Goal: Find specific page/section: Find specific page/section

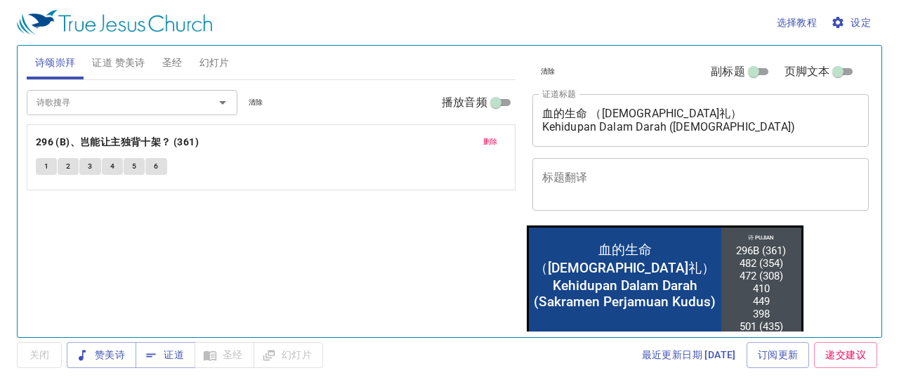
click at [495, 141] on span "删除" at bounding box center [490, 142] width 15 height 13
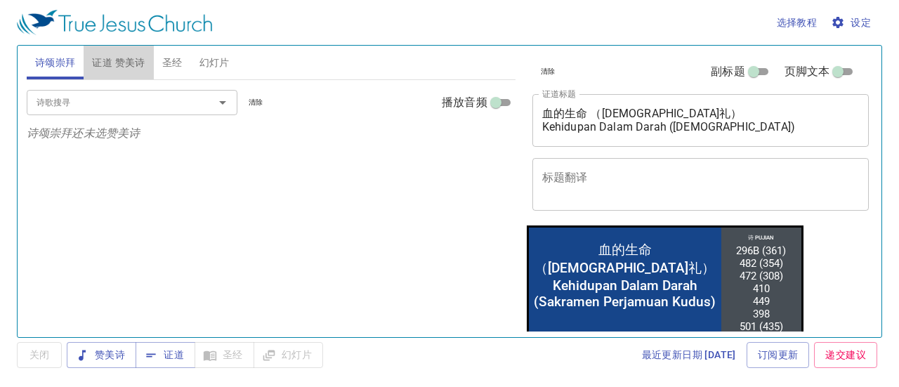
click at [128, 66] on span "证道 赞美诗" at bounding box center [118, 63] width 53 height 18
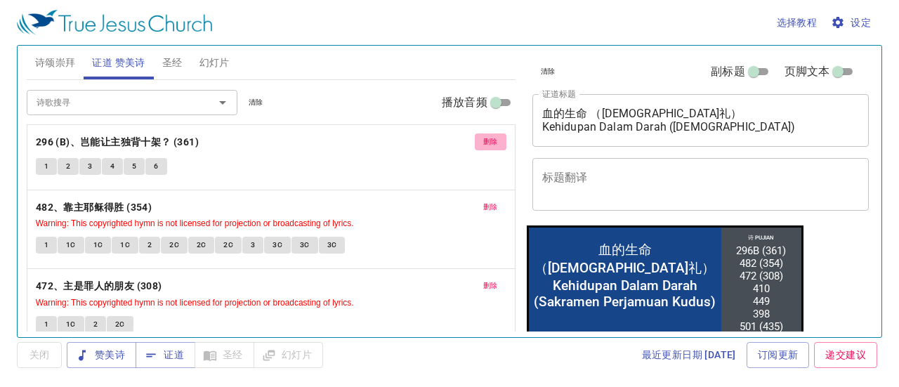
click at [483, 144] on span "删除" at bounding box center [490, 142] width 15 height 13
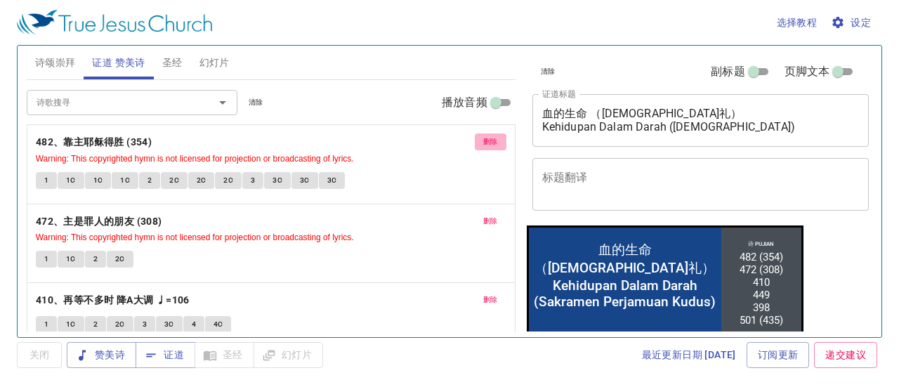
click at [483, 144] on span "删除" at bounding box center [490, 142] width 15 height 13
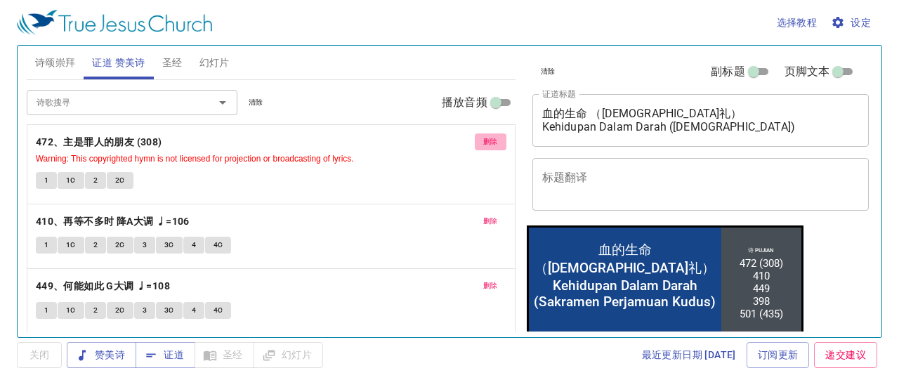
click at [483, 144] on span "删除" at bounding box center [490, 142] width 15 height 13
click at [483, 215] on span "删除" at bounding box center [490, 221] width 15 height 13
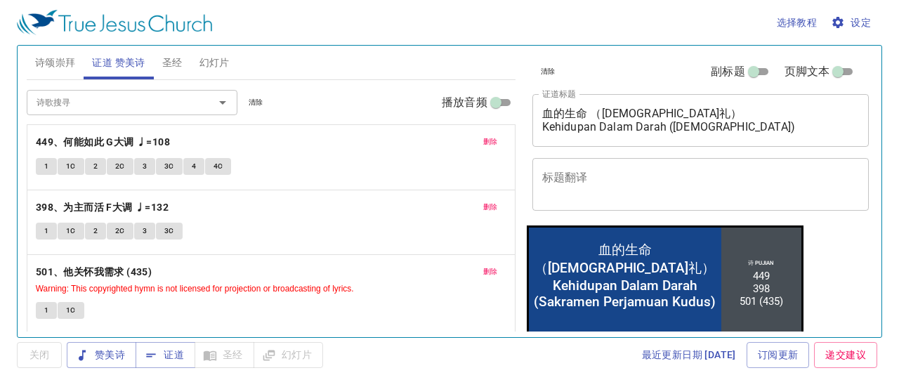
click at [483, 144] on span "删除" at bounding box center [490, 142] width 15 height 13
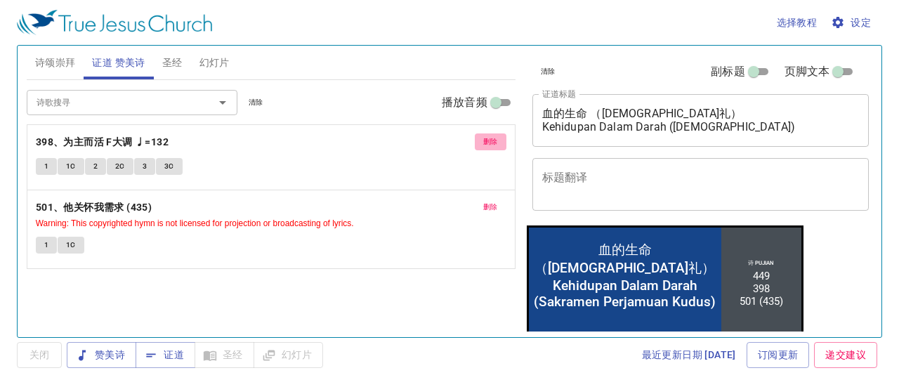
click at [476, 144] on button "删除" at bounding box center [491, 142] width 32 height 17
click at [476, 199] on button "删除" at bounding box center [491, 207] width 32 height 17
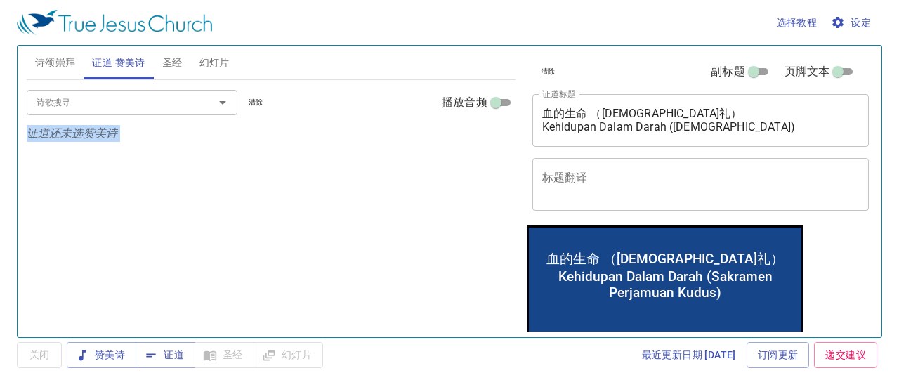
click at [476, 144] on div "诗歌搜寻 诗歌搜寻 清除 播放音频 证道还未选赞美诗" at bounding box center [271, 202] width 489 height 245
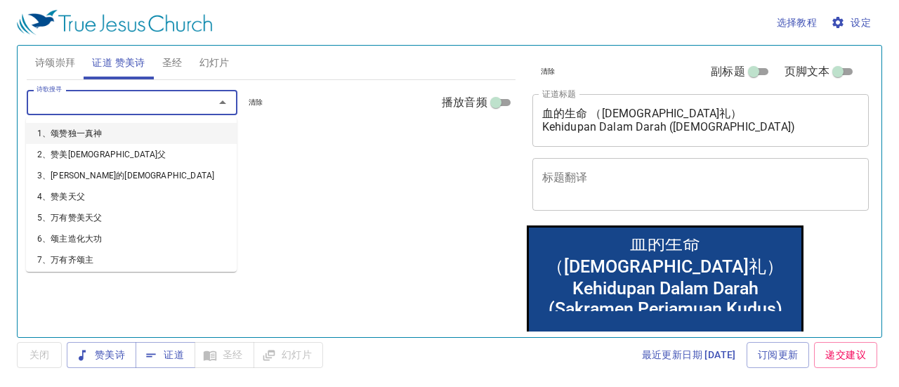
click at [166, 110] on input "诗歌搜寻" at bounding box center [111, 102] width 161 height 16
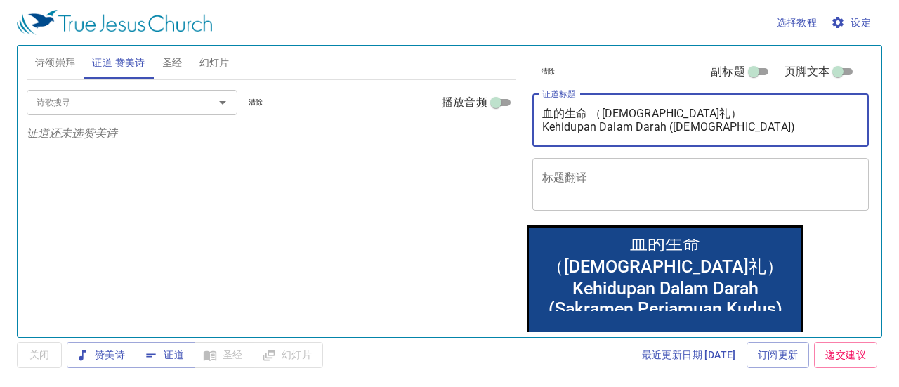
click at [834, 131] on textarea "血的生命 （[DEMOGRAPHIC_DATA]礼） Kehidupan Dalam Darah ([DEMOGRAPHIC_DATA])" at bounding box center [701, 120] width 318 height 27
